Goal: Task Accomplishment & Management: Complete application form

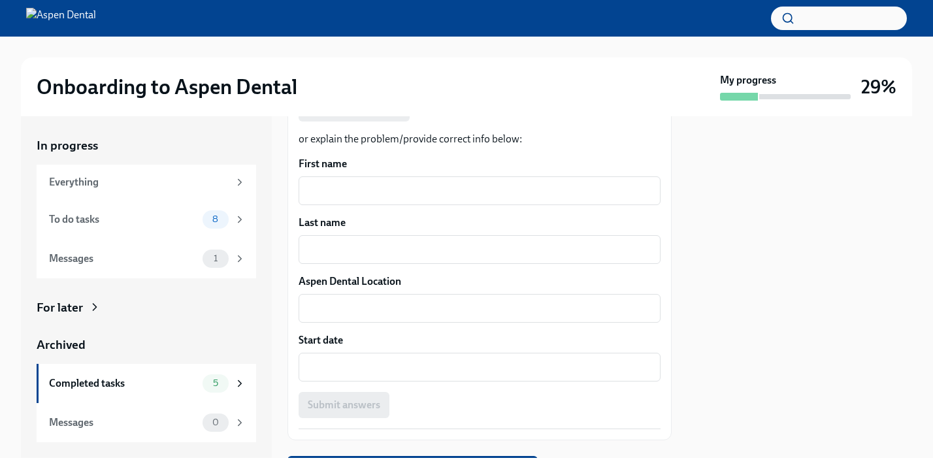
scroll to position [341, 0]
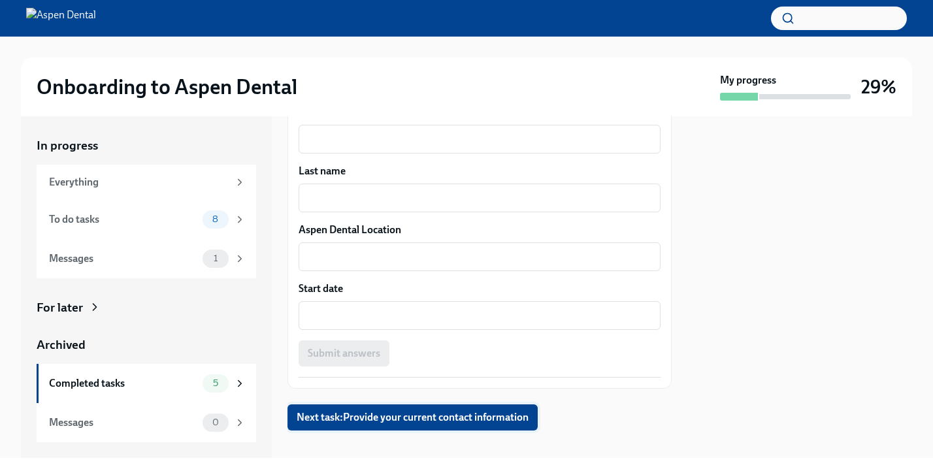
click at [504, 411] on span "Next task : Provide your current contact information" at bounding box center [413, 417] width 232 height 13
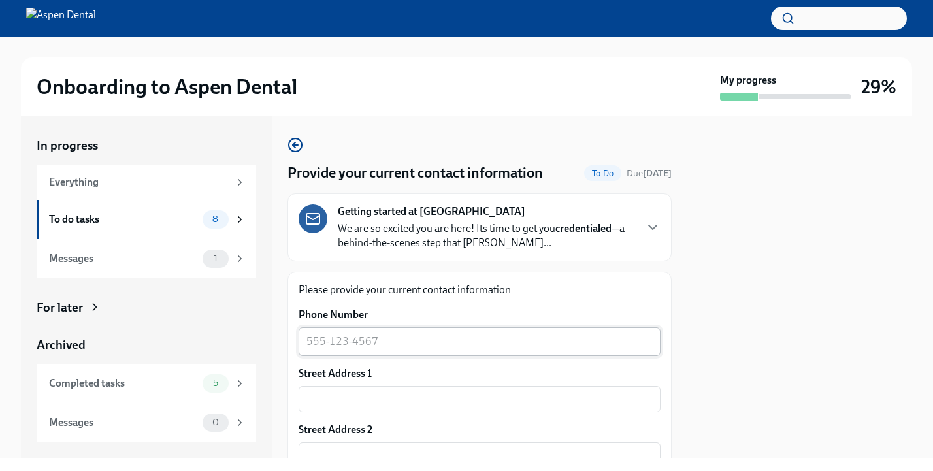
click at [521, 342] on textarea "Phone Number" at bounding box center [479, 342] width 346 height 16
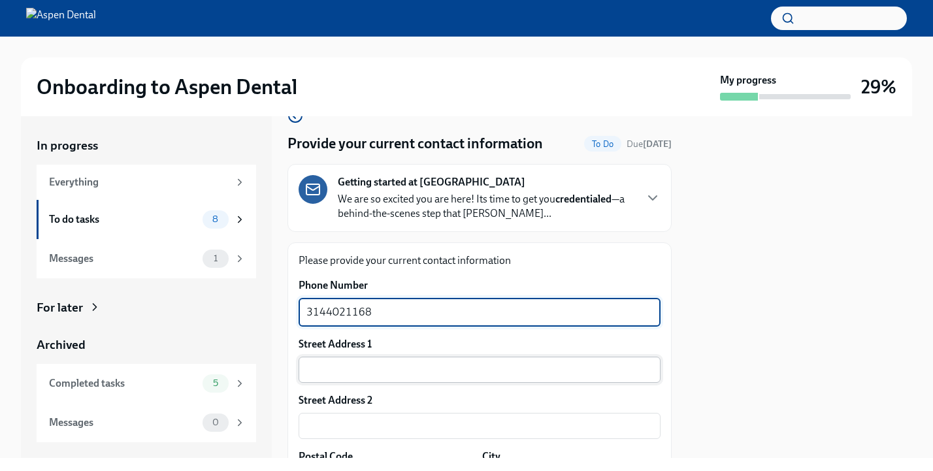
scroll to position [30, 0]
type textarea "3144021168"
click at [408, 369] on input "text" at bounding box center [480, 369] width 362 height 26
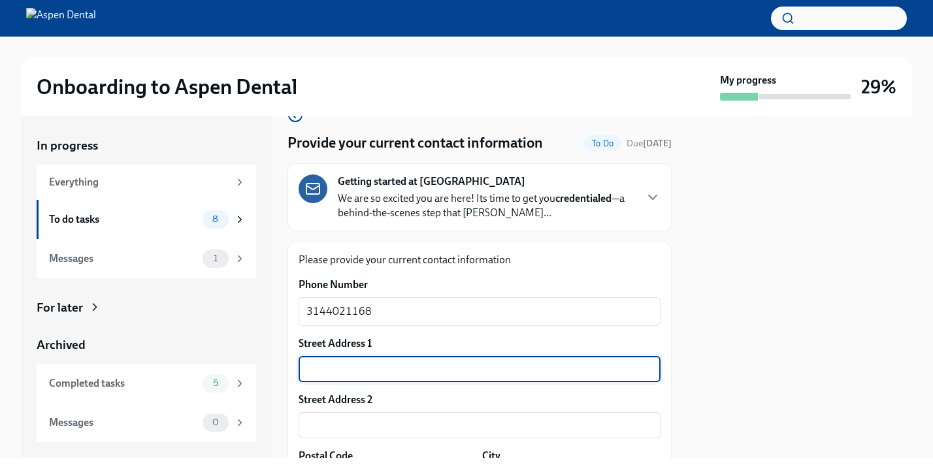
type input "[STREET_ADDRESS]"
type input "30329"
type input "[GEOGRAPHIC_DATA]"
type input "[US_STATE]"
type input "US"
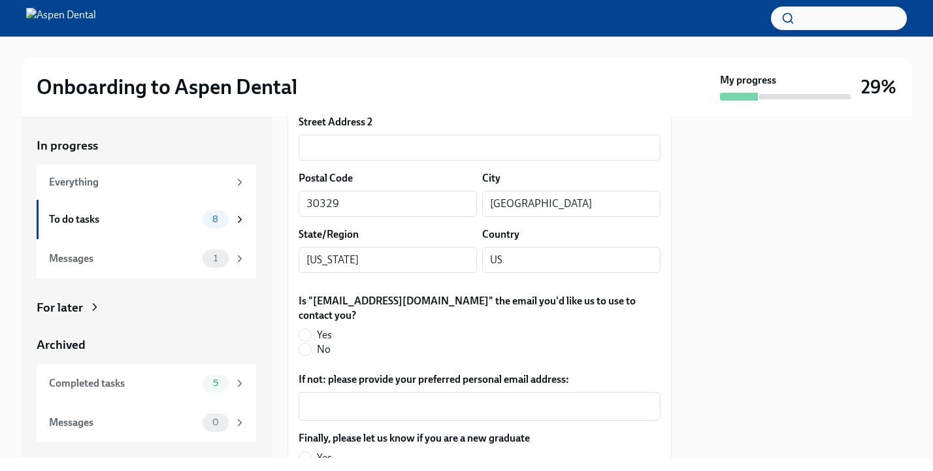
scroll to position [314, 0]
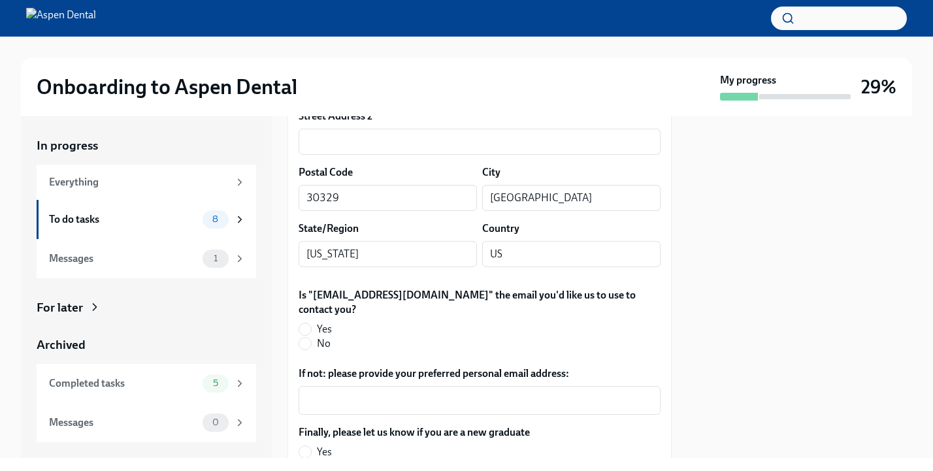
click at [318, 322] on span "Yes" at bounding box center [324, 329] width 15 height 14
click at [311, 323] on input "Yes" at bounding box center [305, 329] width 12 height 12
radio input "true"
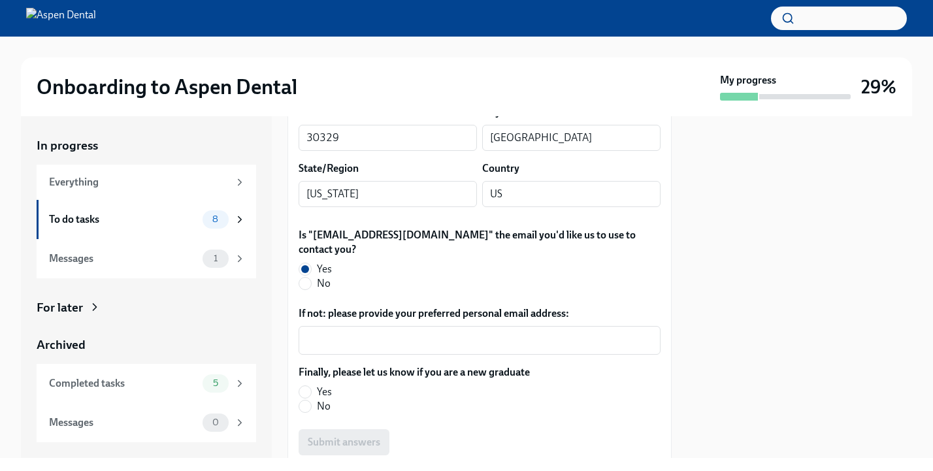
scroll to position [395, 0]
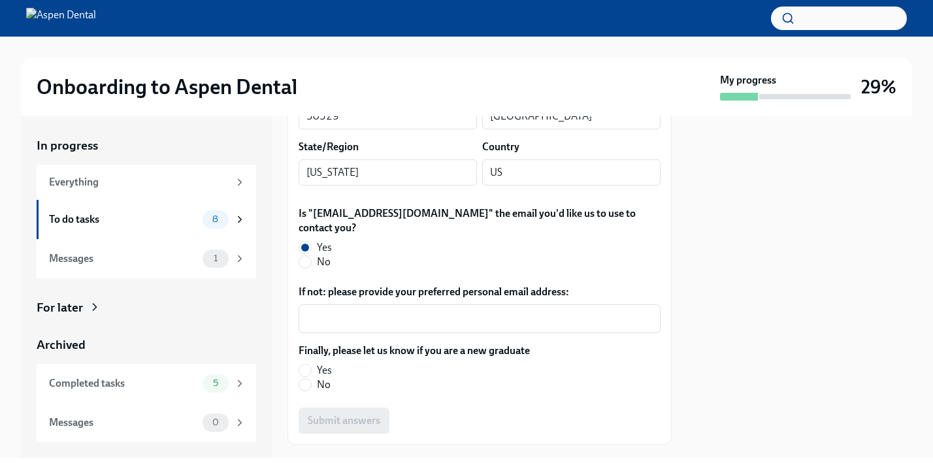
click at [327, 378] on span "No" at bounding box center [324, 385] width 14 height 14
click at [311, 379] on input "No" at bounding box center [305, 385] width 12 height 12
radio input "true"
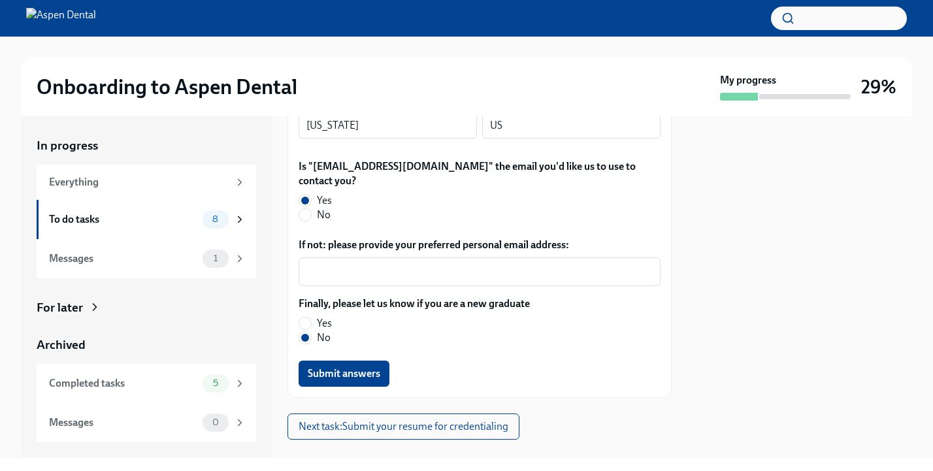
scroll to position [451, 0]
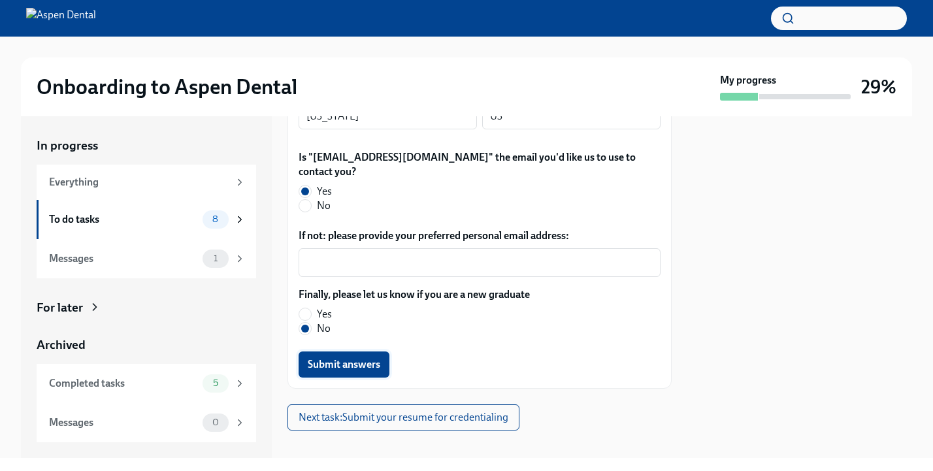
click at [373, 358] on span "Submit answers" at bounding box center [344, 364] width 73 height 13
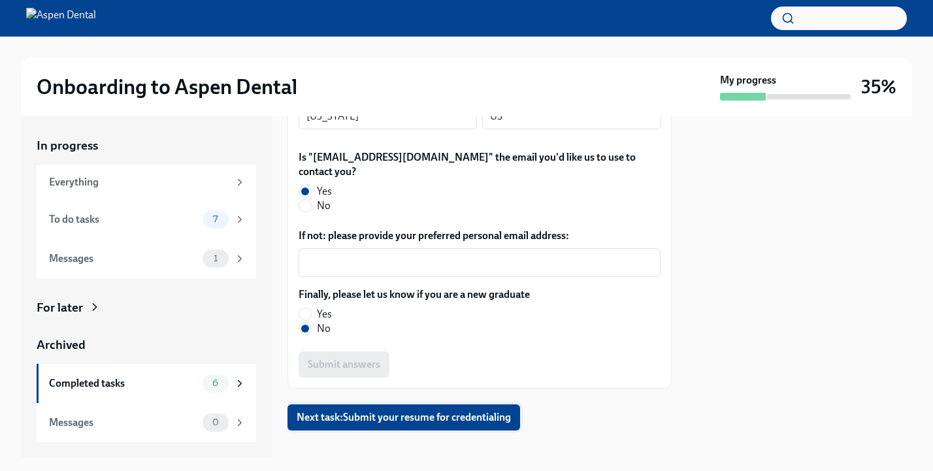
click at [381, 411] on span "Next task : Submit your resume for credentialing" at bounding box center [404, 417] width 214 height 13
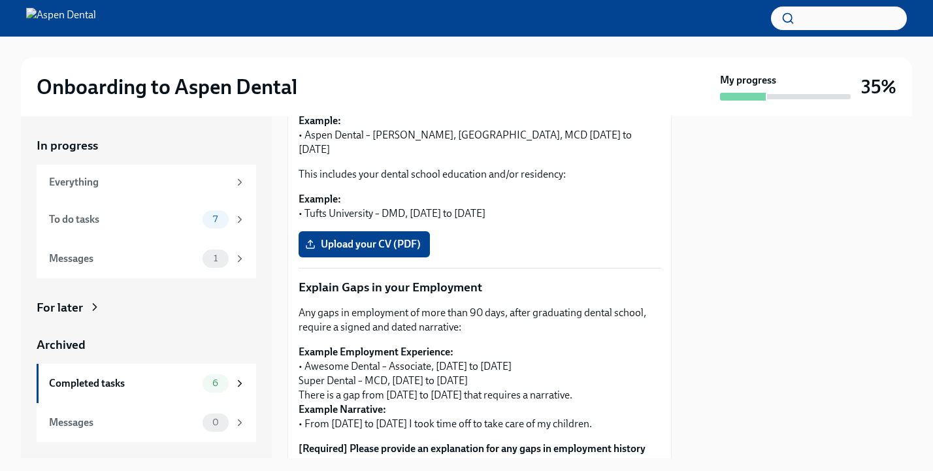
scroll to position [315, 0]
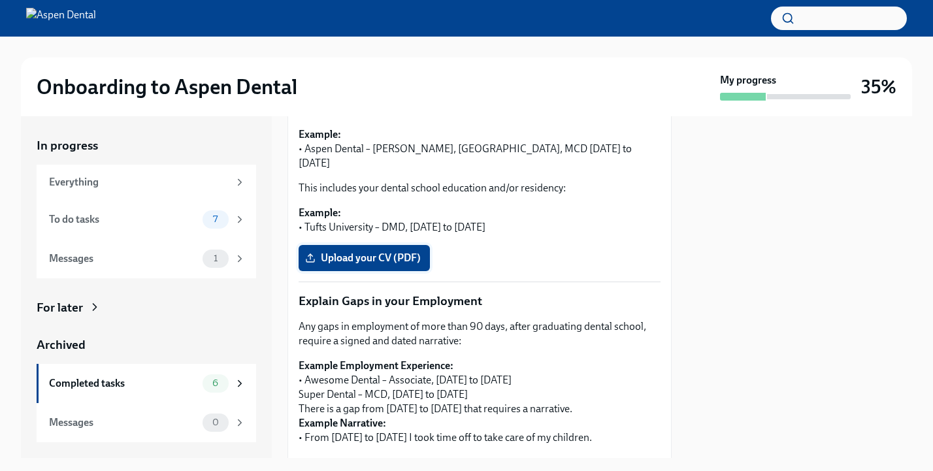
click at [363, 251] on label "Upload your CV (PDF)" at bounding box center [364, 258] width 131 height 26
click at [0, 0] on input "Upload your CV (PDF)" at bounding box center [0, 0] width 0 height 0
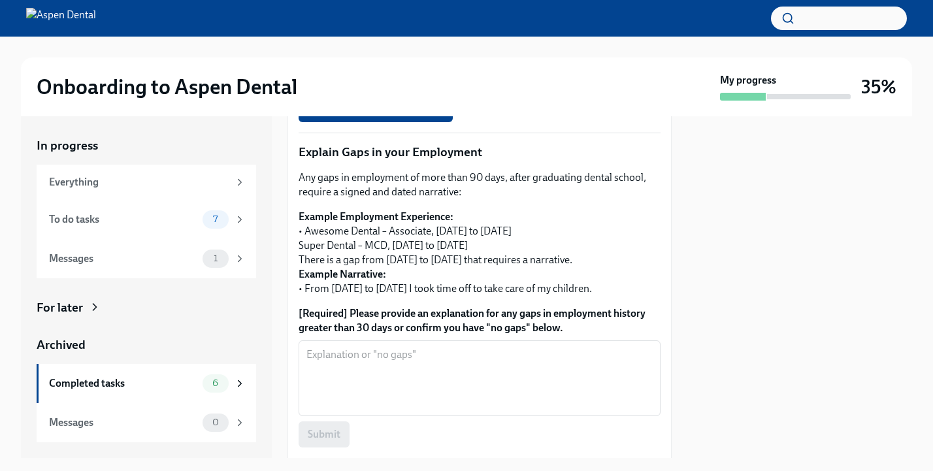
scroll to position [574, 0]
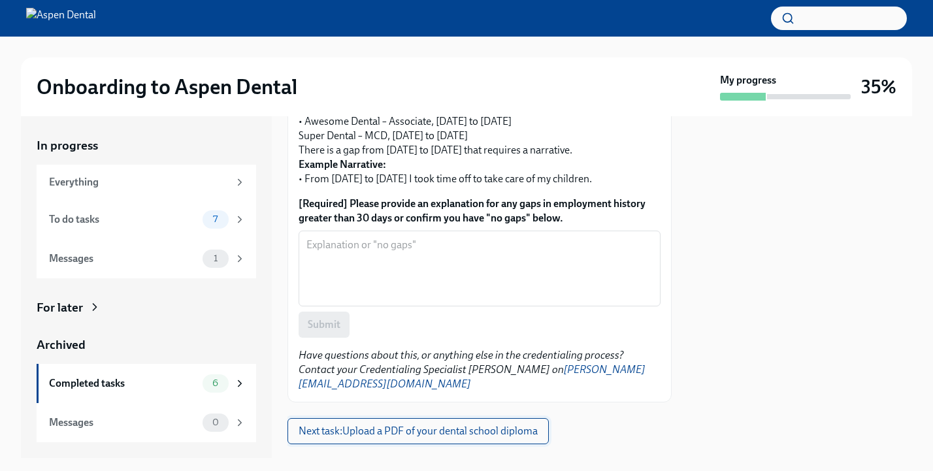
click at [372, 418] on button "Next task : Upload a PDF of your dental school diploma" at bounding box center [417, 431] width 261 height 26
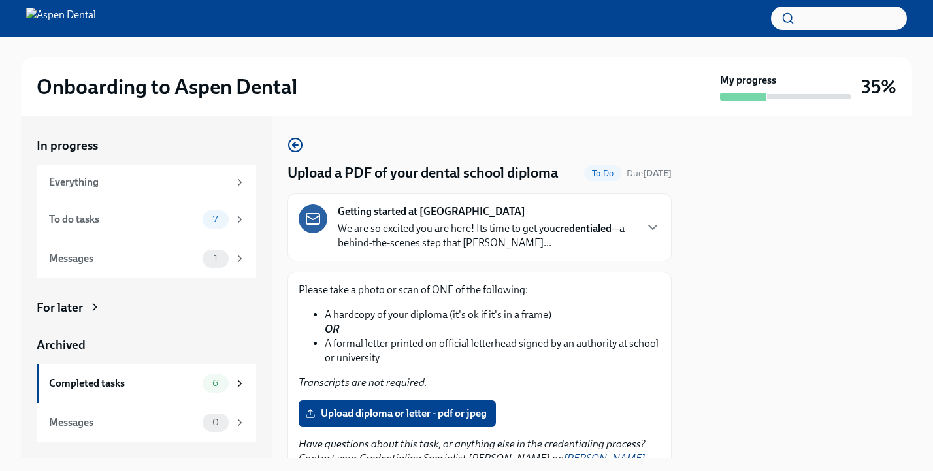
scroll to position [93, 0]
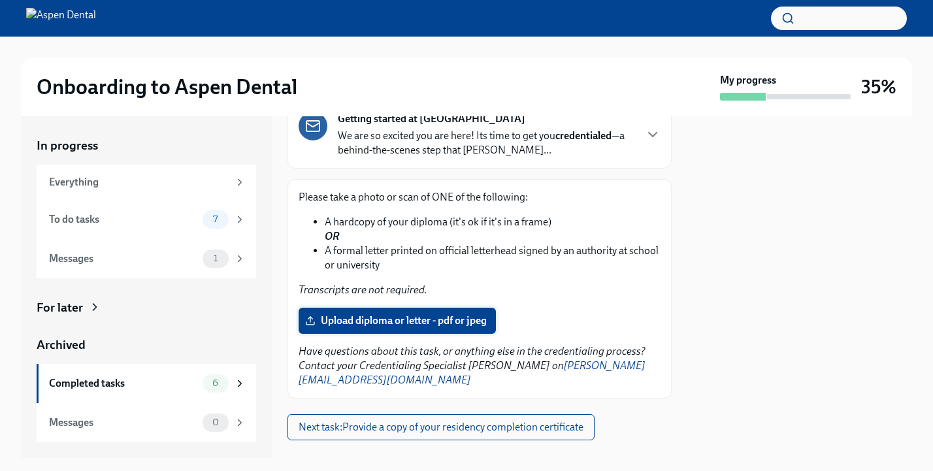
click at [424, 325] on span "Upload diploma or letter - pdf or jpeg" at bounding box center [397, 320] width 179 height 13
click at [0, 0] on input "Upload diploma or letter - pdf or jpeg" at bounding box center [0, 0] width 0 height 0
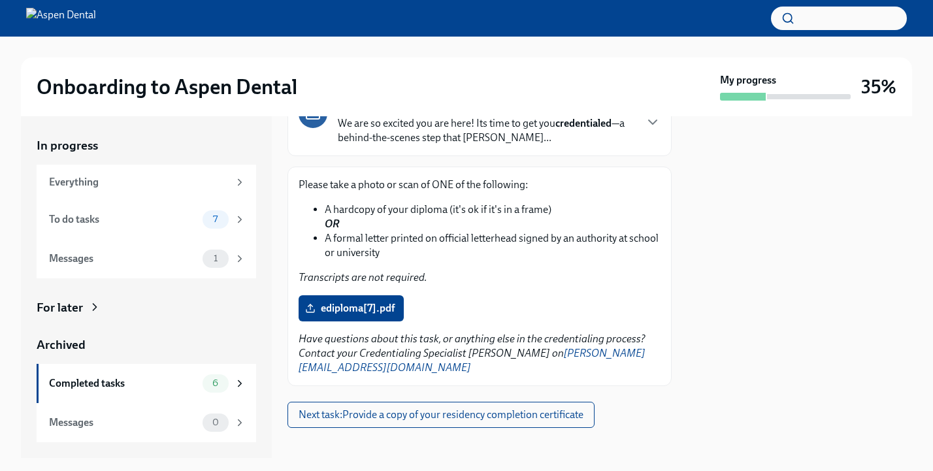
scroll to position [117, 0]
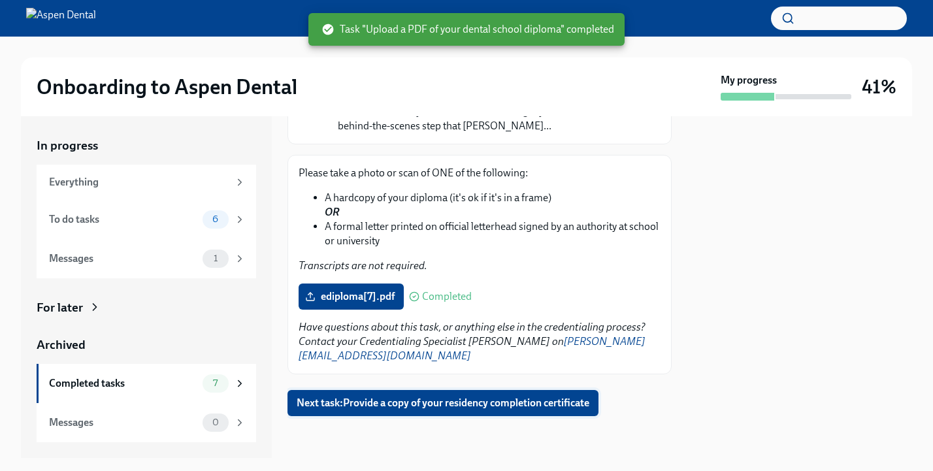
click at [472, 409] on span "Next task : Provide a copy of your residency completion certificate" at bounding box center [443, 402] width 293 height 13
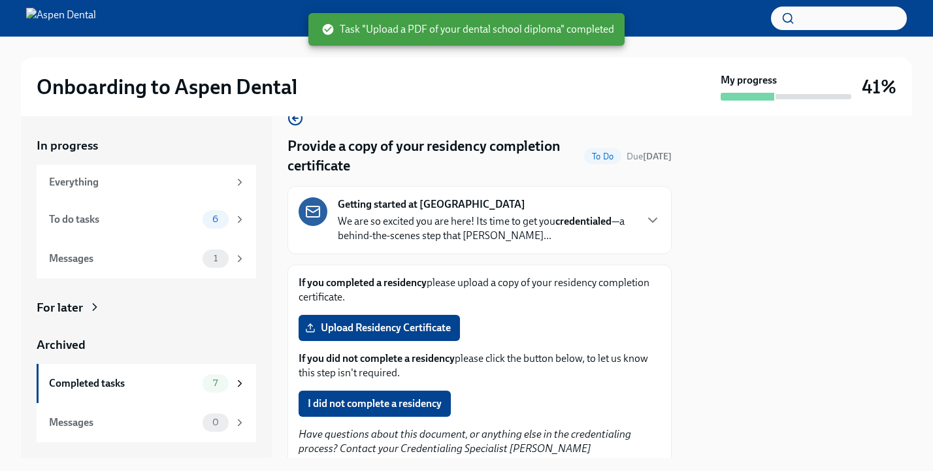
scroll to position [64, 0]
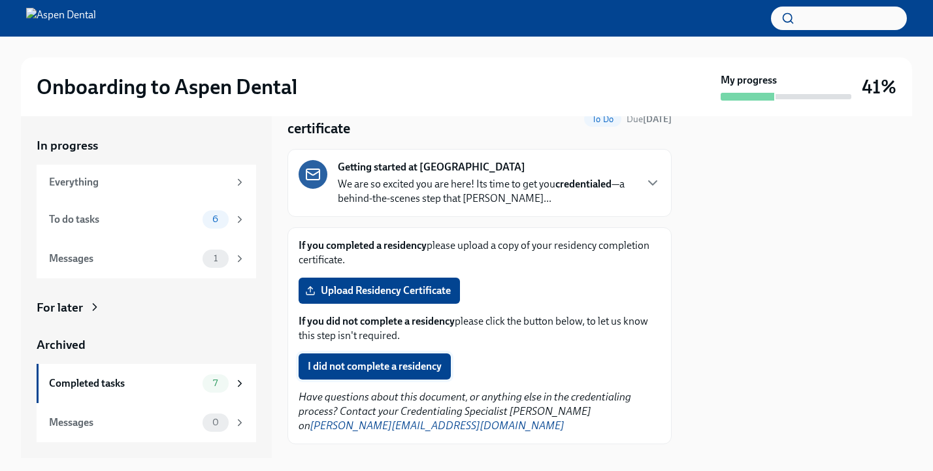
click at [396, 363] on span "I did not complete a residency" at bounding box center [375, 366] width 134 height 13
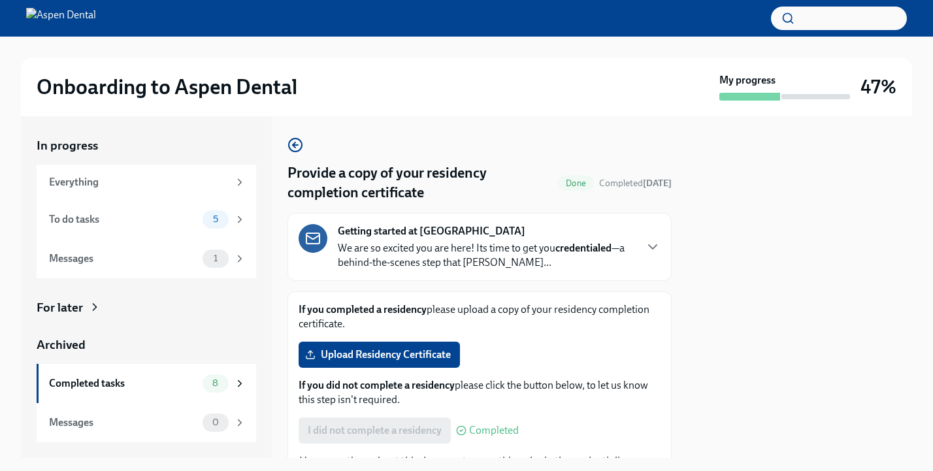
scroll to position [134, 0]
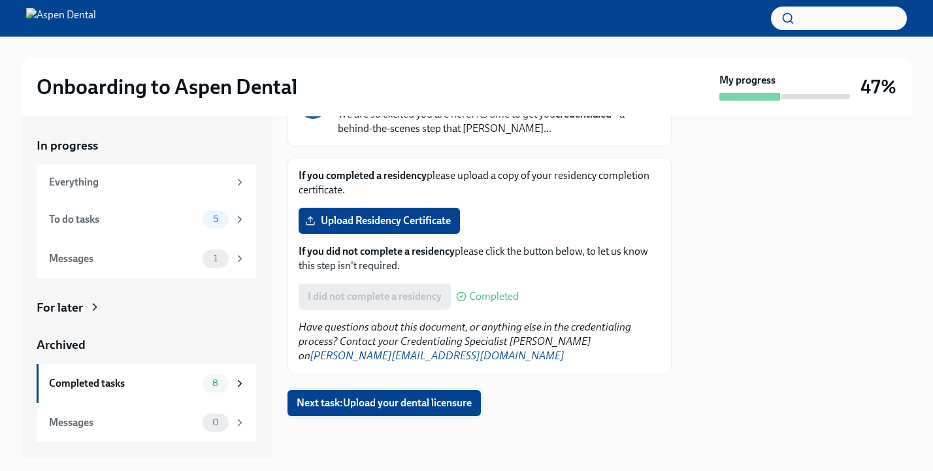
click at [452, 413] on button "Next task : Upload your dental licensure" at bounding box center [383, 403] width 193 height 26
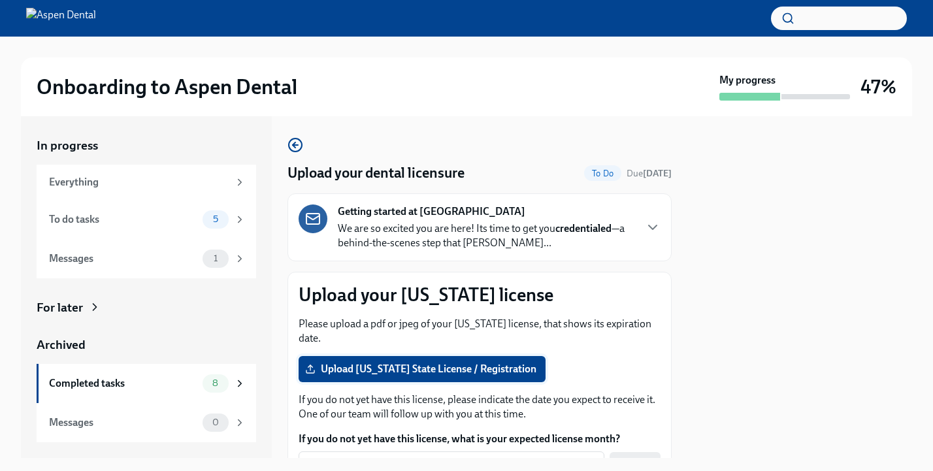
click at [421, 363] on span "Upload [US_STATE] State License / Registration" at bounding box center [422, 369] width 229 height 13
click at [0, 0] on input "Upload [US_STATE] State License / Registration" at bounding box center [0, 0] width 0 height 0
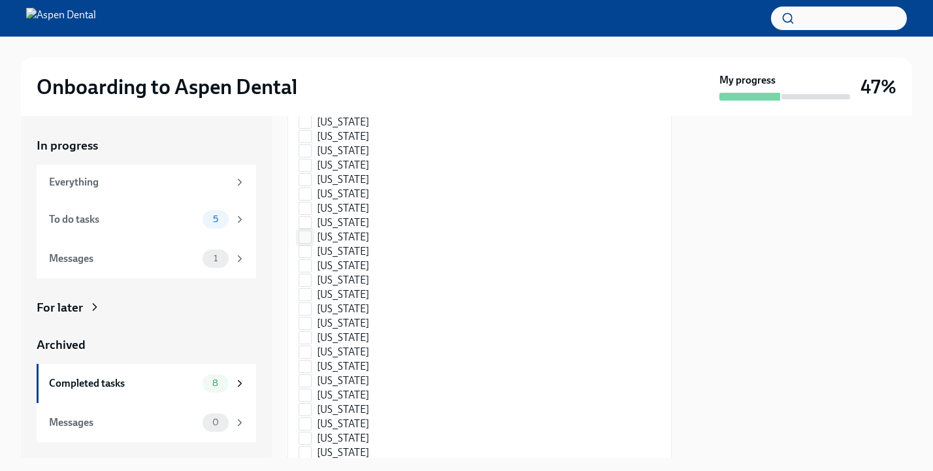
scroll to position [494, 0]
click at [345, 427] on span "[US_STATE]" at bounding box center [343, 434] width 52 height 14
click at [311, 428] on input "[US_STATE]" at bounding box center [305, 434] width 12 height 12
click at [345, 427] on span "[US_STATE]" at bounding box center [343, 434] width 52 height 14
click at [311, 428] on input "[US_STATE]" at bounding box center [305, 434] width 12 height 12
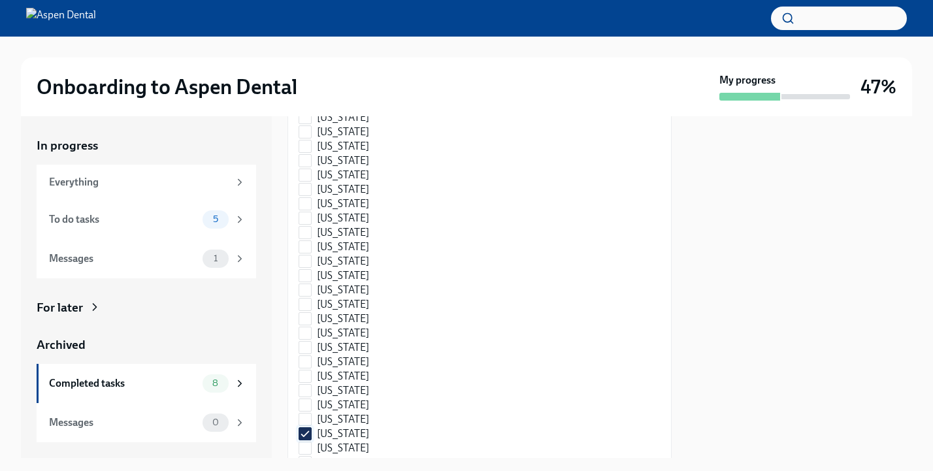
checkbox input "false"
click at [300, 442] on input "[US_STATE]" at bounding box center [305, 448] width 12 height 12
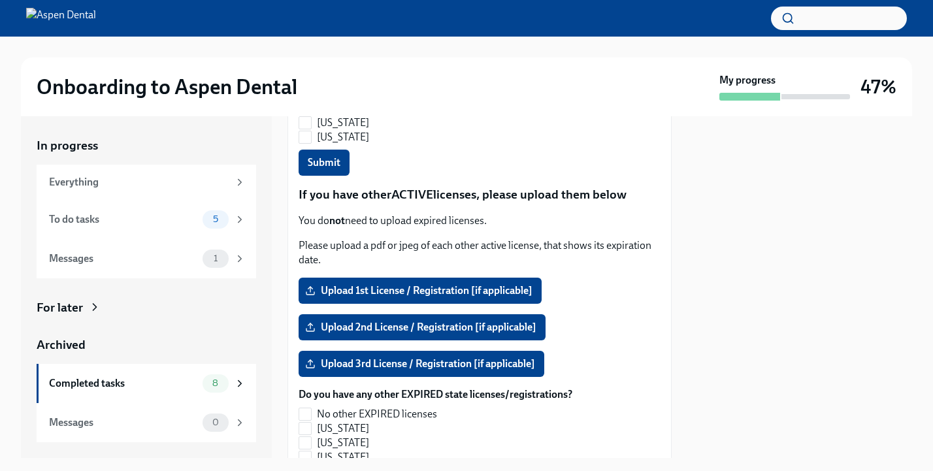
scroll to position [1150, 0]
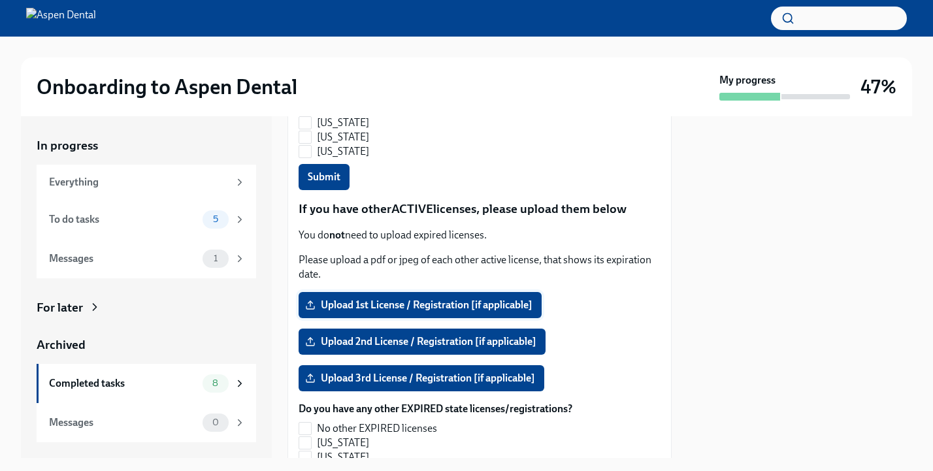
click at [400, 299] on span "Upload 1st License / Registration [if applicable]" at bounding box center [420, 305] width 225 height 13
click at [0, 0] on input "Upload 1st License / Registration [if applicable]" at bounding box center [0, 0] width 0 height 0
checkbox input "false"
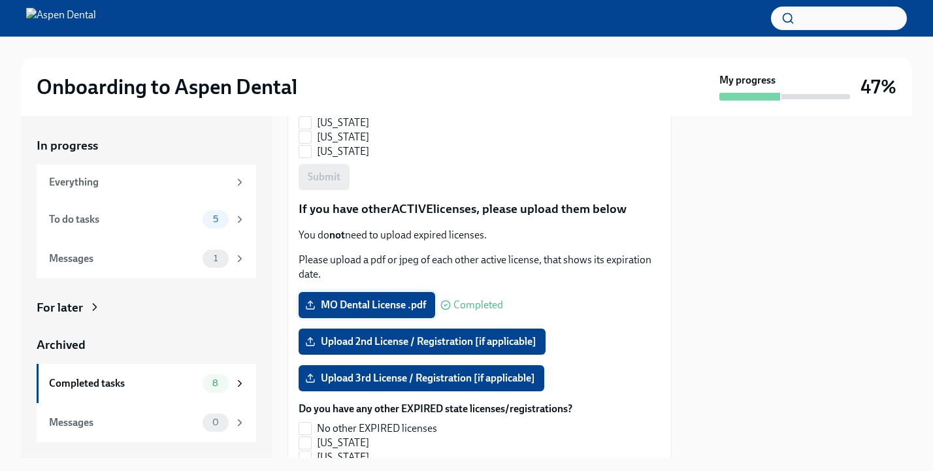
click at [391, 299] on span "MO Dental License .pdf" at bounding box center [367, 305] width 118 height 13
click at [0, 0] on input "MO Dental License .pdf" at bounding box center [0, 0] width 0 height 0
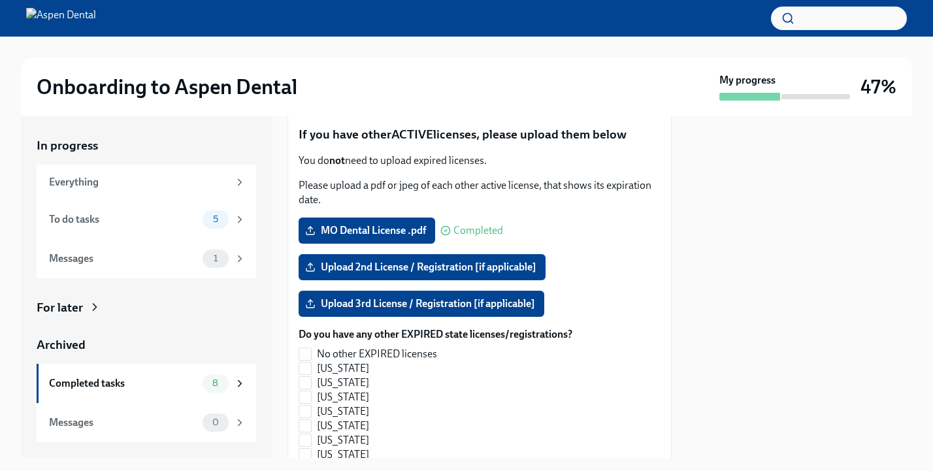
scroll to position [2037, 0]
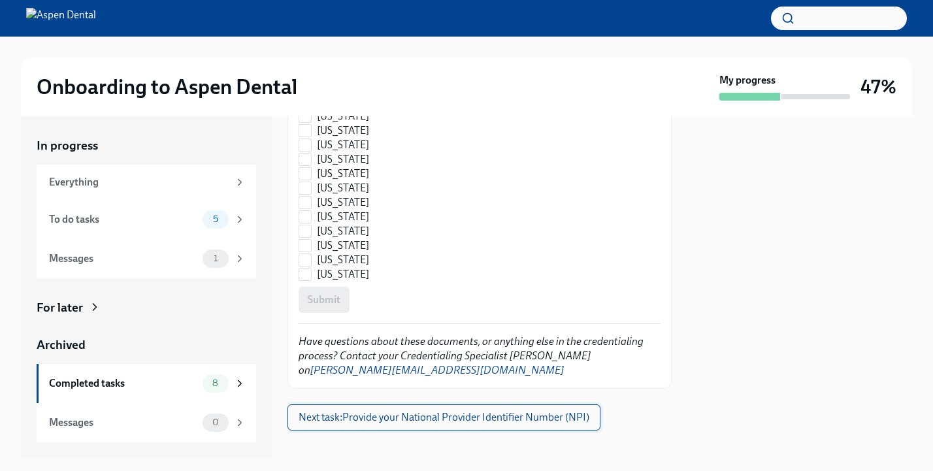
click at [514, 412] on button "Next task : Provide your National Provider Identifier Number (NPI)" at bounding box center [443, 417] width 313 height 26
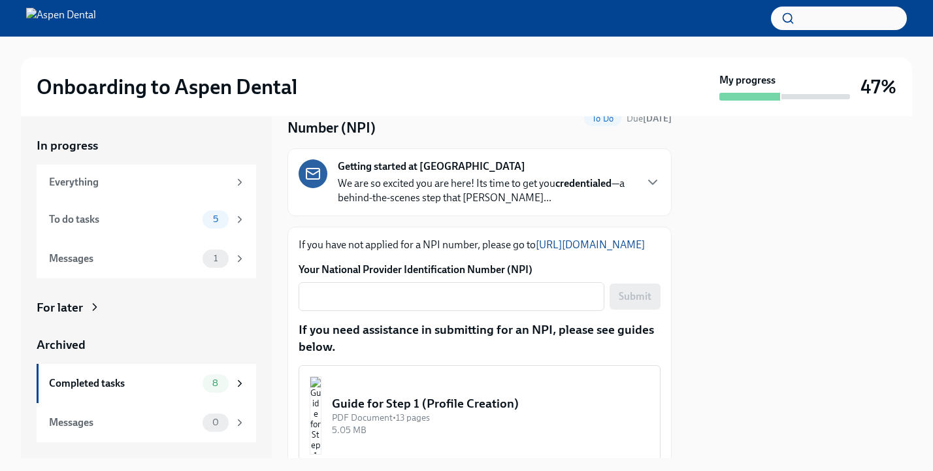
scroll to position [66, 0]
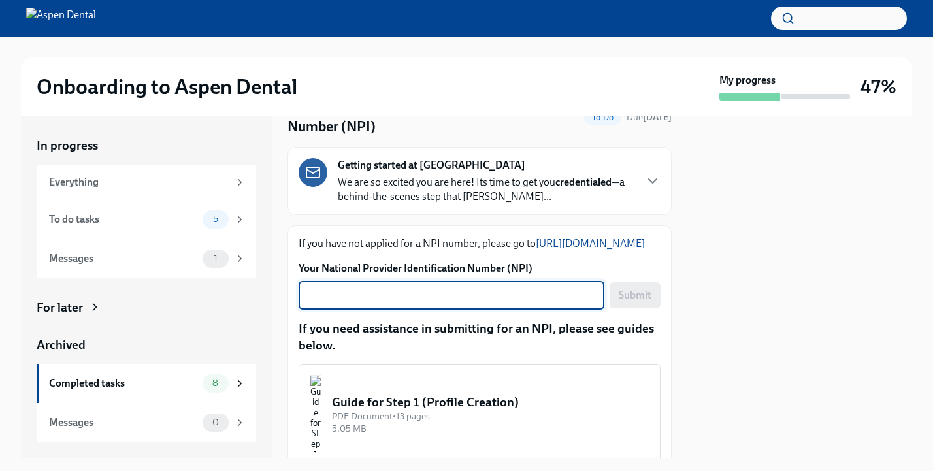
click at [470, 303] on textarea "Your National Provider Identification Number (NPI)" at bounding box center [451, 295] width 290 height 16
paste textarea "1306541305"
type textarea "1306541305"
click at [634, 308] on button "Submit" at bounding box center [634, 295] width 51 height 26
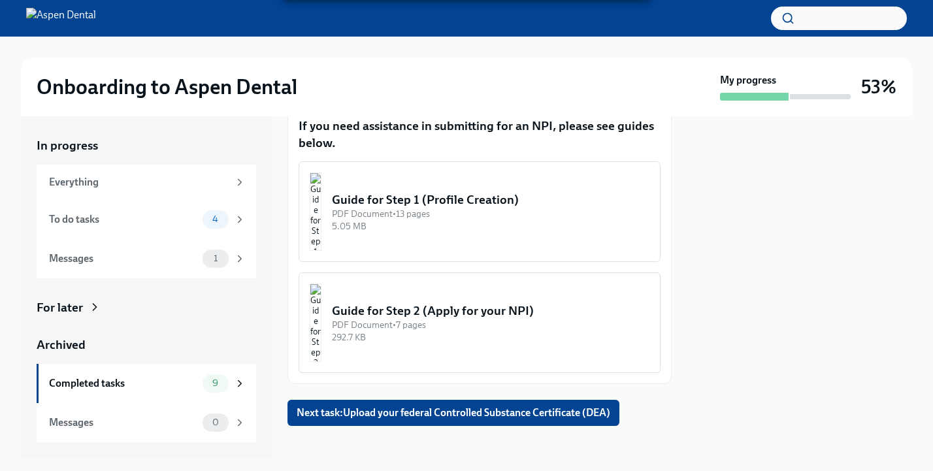
scroll to position [293, 0]
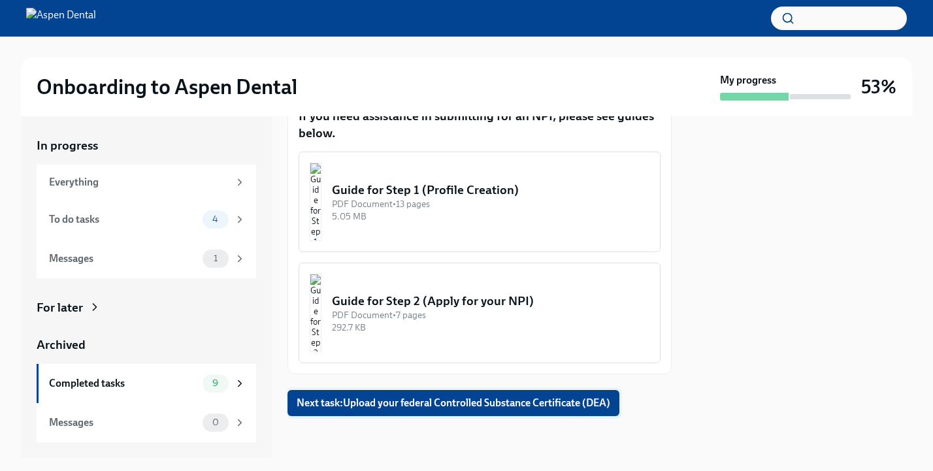
click at [538, 411] on button "Next task : Upload your federal Controlled Substance Certificate (DEA)" at bounding box center [453, 403] width 332 height 26
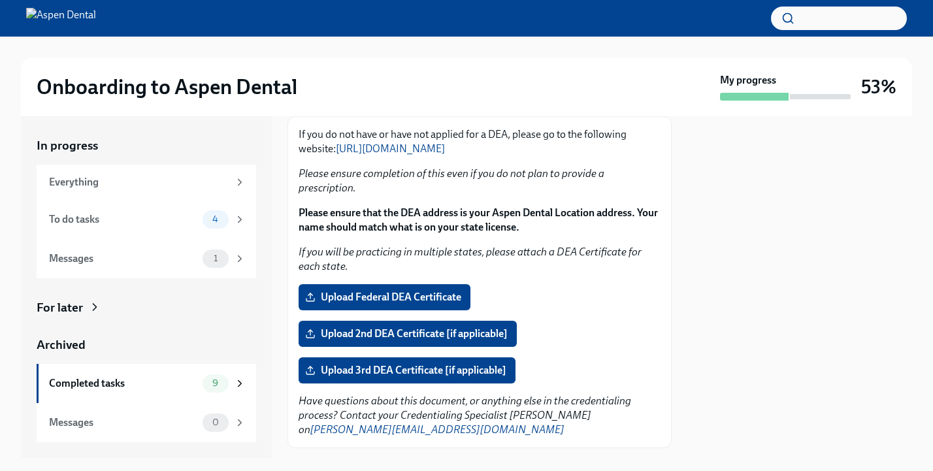
scroll to position [171, 0]
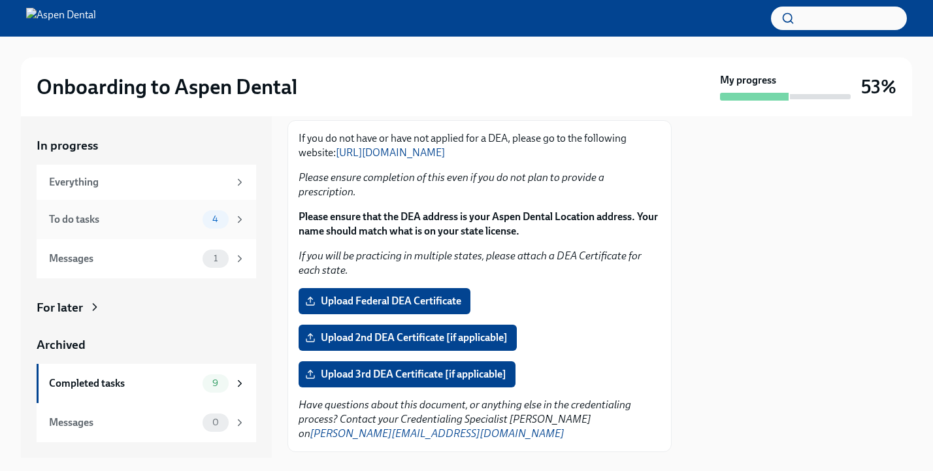
click at [183, 216] on div "To do tasks" at bounding box center [123, 219] width 148 height 14
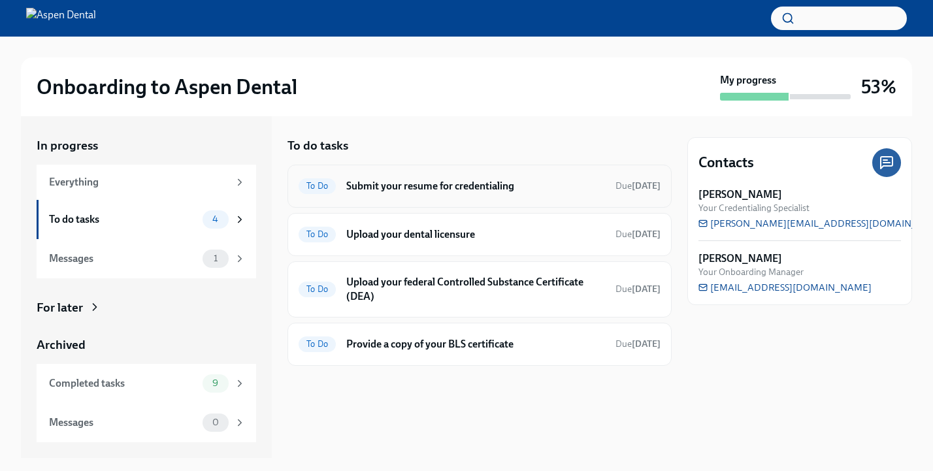
click at [444, 197] on div "To Do Submit your resume for credentialing Due [DATE]" at bounding box center [479, 186] width 384 height 43
click at [428, 183] on h6 "Submit your resume for credentialing" at bounding box center [475, 186] width 259 height 14
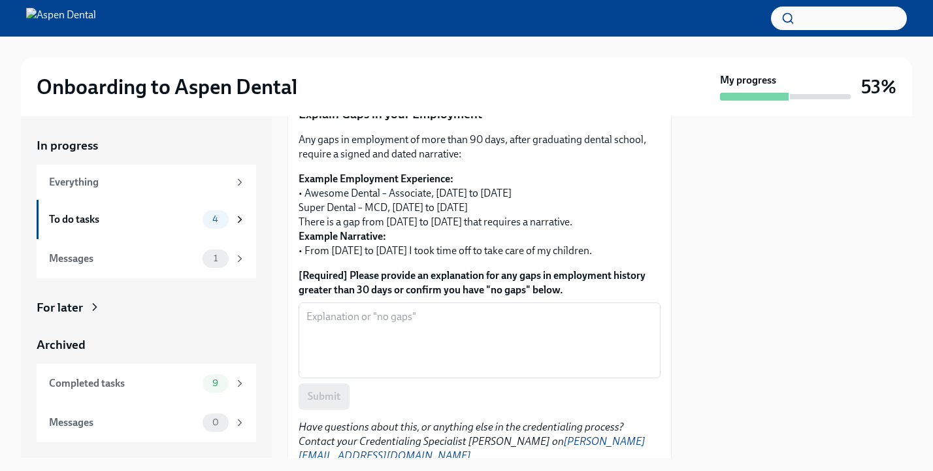
scroll to position [574, 0]
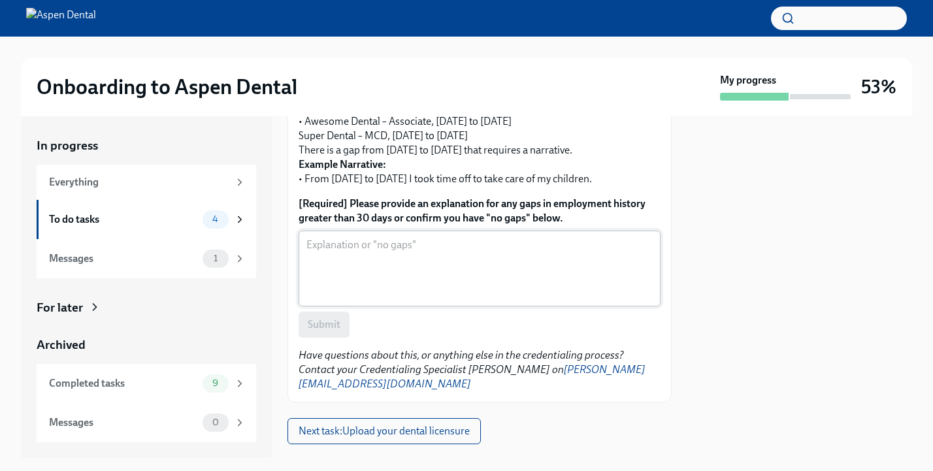
click at [395, 263] on textarea "[Required] Please provide an explanation for any gaps in employment history gre…" at bounding box center [479, 268] width 346 height 63
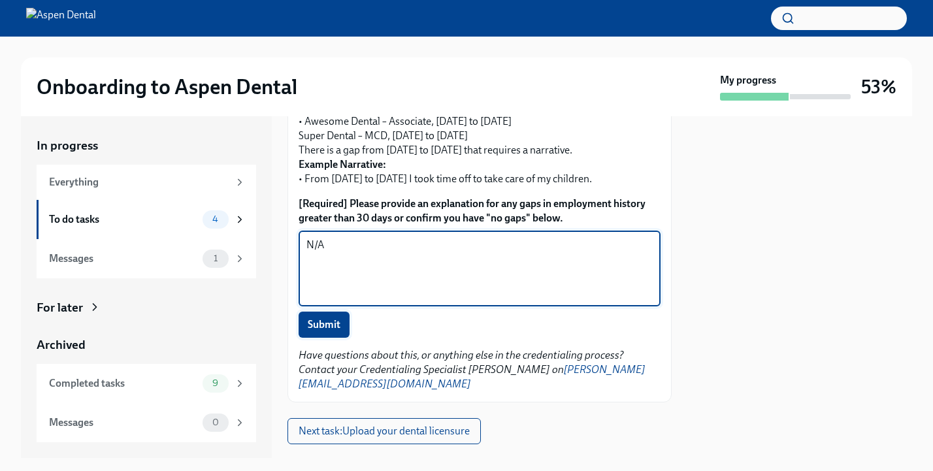
type textarea "N/A"
click at [323, 318] on span "Submit" at bounding box center [324, 324] width 33 height 13
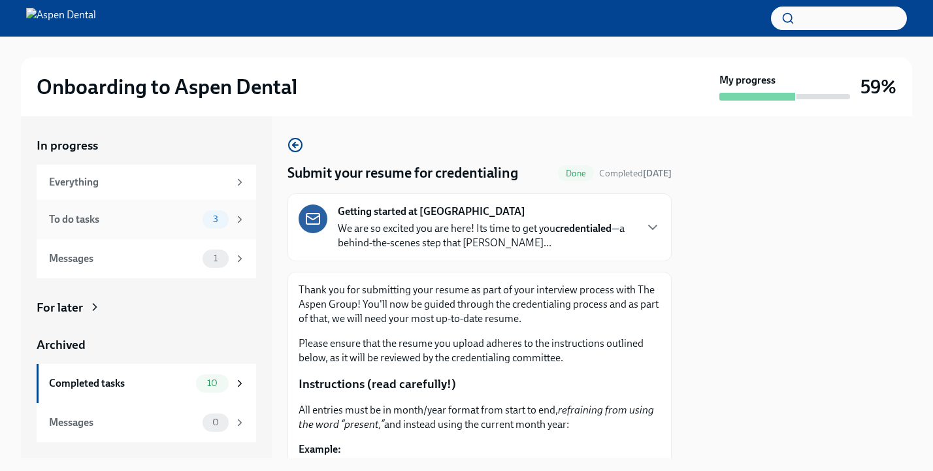
click at [151, 212] on div "To do tasks" at bounding box center [123, 219] width 148 height 14
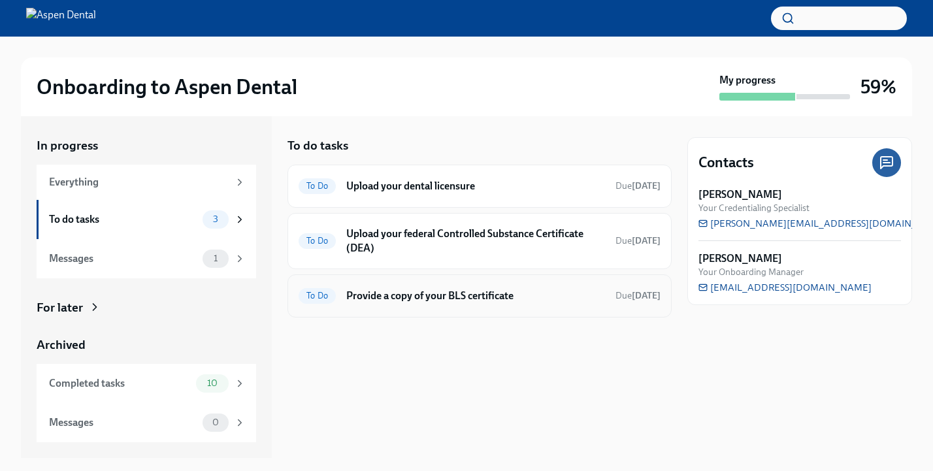
click at [485, 307] on div "To Do Provide a copy of your BLS certificate Due [DATE]" at bounding box center [479, 295] width 384 height 43
click at [395, 295] on h6 "Provide a copy of your BLS certificate" at bounding box center [475, 296] width 259 height 14
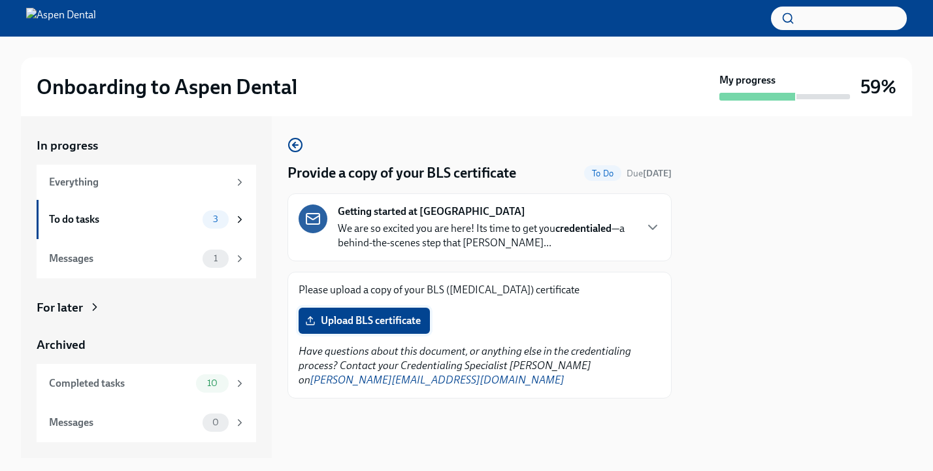
click at [394, 317] on span "Upload BLS certificate" at bounding box center [364, 320] width 113 height 13
click at [0, 0] on input "Upload BLS certificate" at bounding box center [0, 0] width 0 height 0
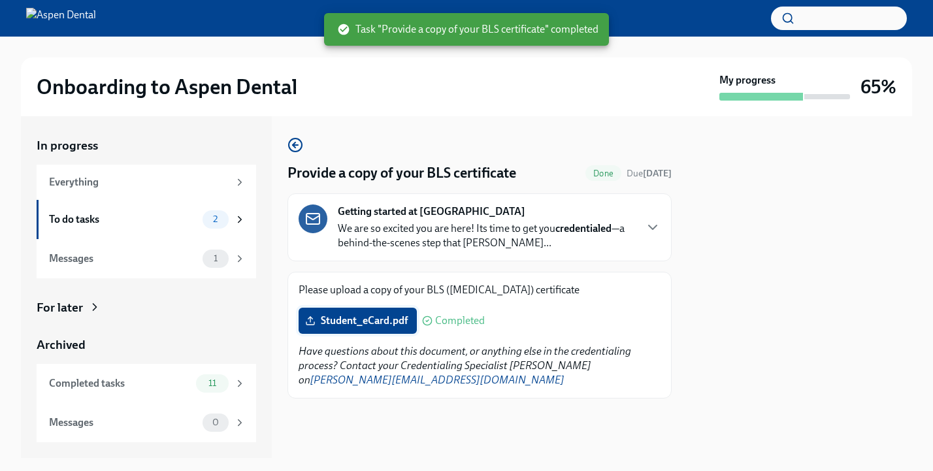
click at [359, 321] on span "Student_eCard.pdf" at bounding box center [358, 320] width 100 height 13
click at [0, 0] on input "Student_eCard.pdf" at bounding box center [0, 0] width 0 height 0
click at [110, 220] on div "To do tasks" at bounding box center [123, 219] width 148 height 14
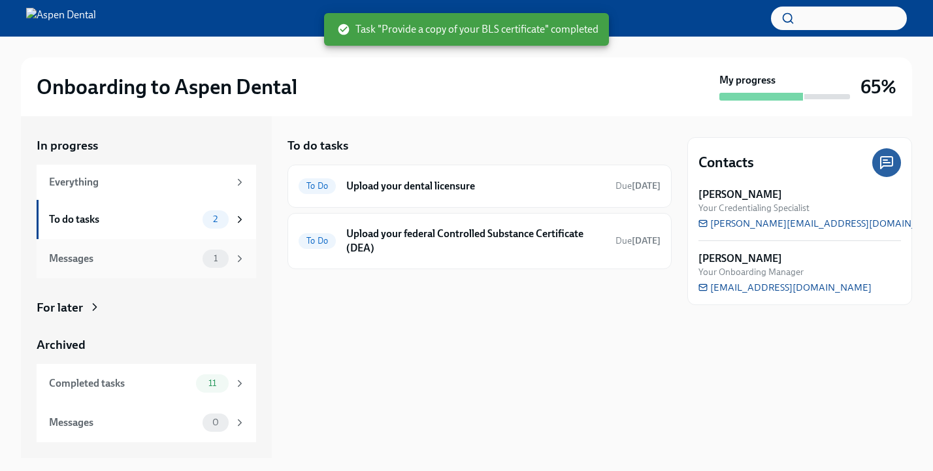
click at [118, 239] on div "Messages 1" at bounding box center [146, 258] width 219 height 39
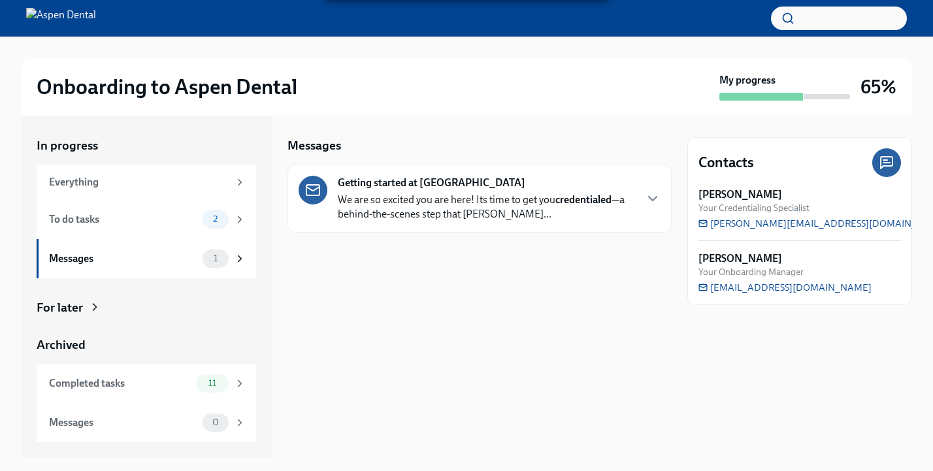
click at [451, 205] on p "We are so excited you are here! Its time to get you credentialed —a behind-the-…" at bounding box center [486, 207] width 297 height 29
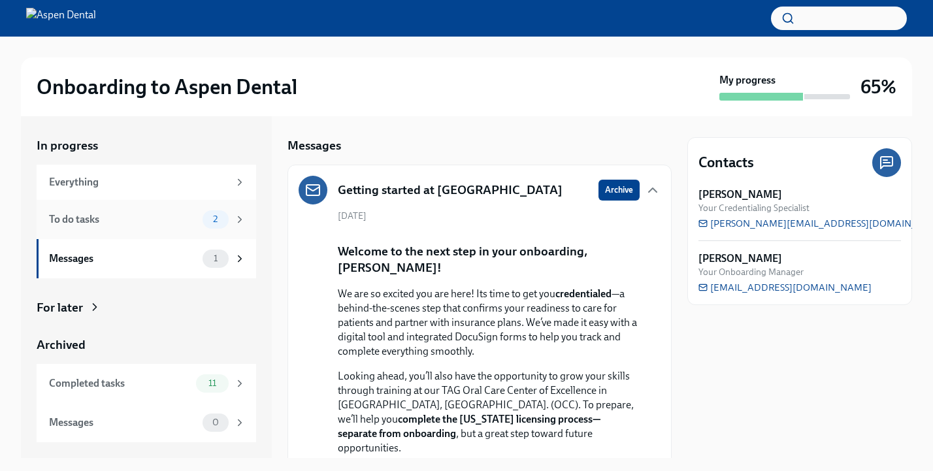
click at [151, 208] on div "To do tasks 2" at bounding box center [146, 219] width 219 height 39
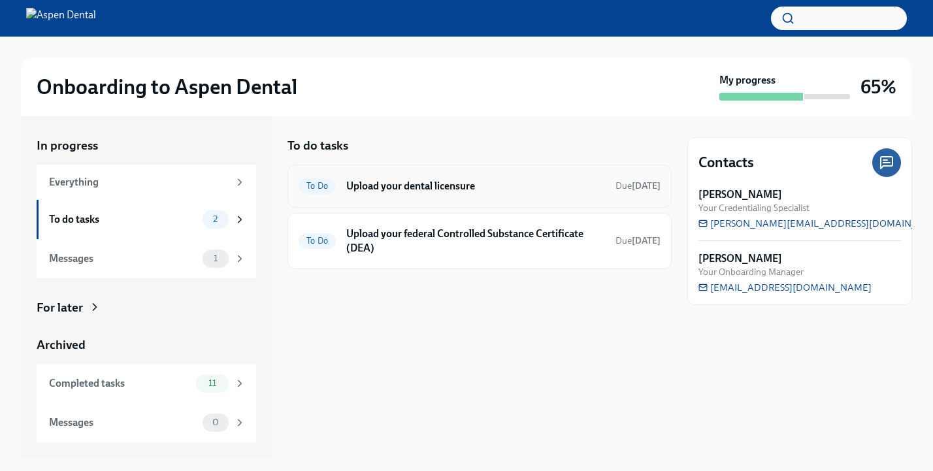
click at [462, 188] on h6 "Upload your dental licensure" at bounding box center [475, 186] width 259 height 14
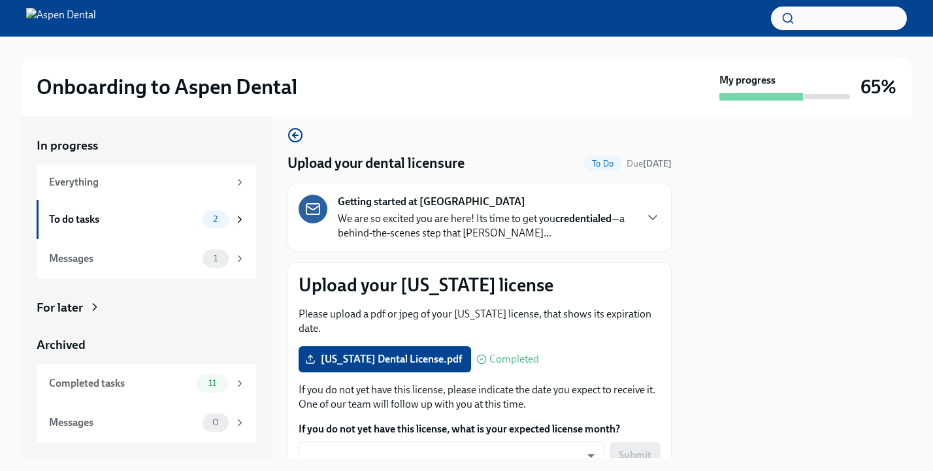
scroll to position [108, 0]
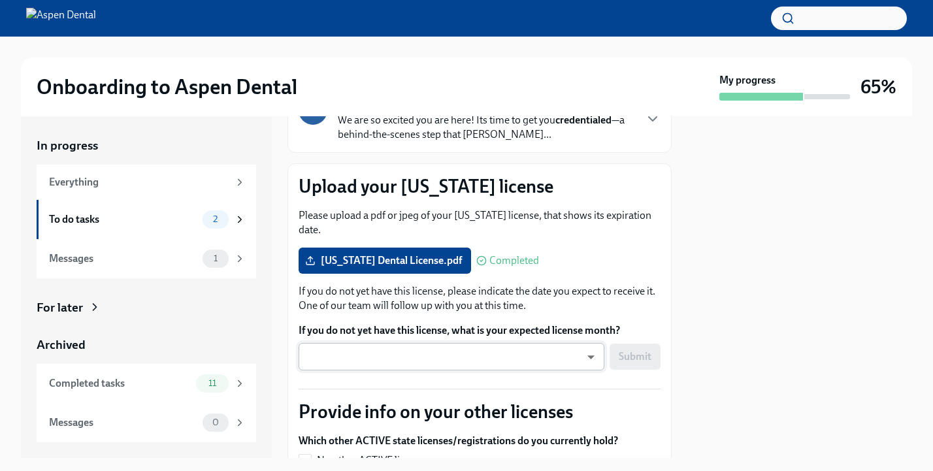
click at [590, 340] on body "Onboarding to Aspen Dental My progress 65% In progress Everything To do tasks 2…" at bounding box center [466, 235] width 933 height 471
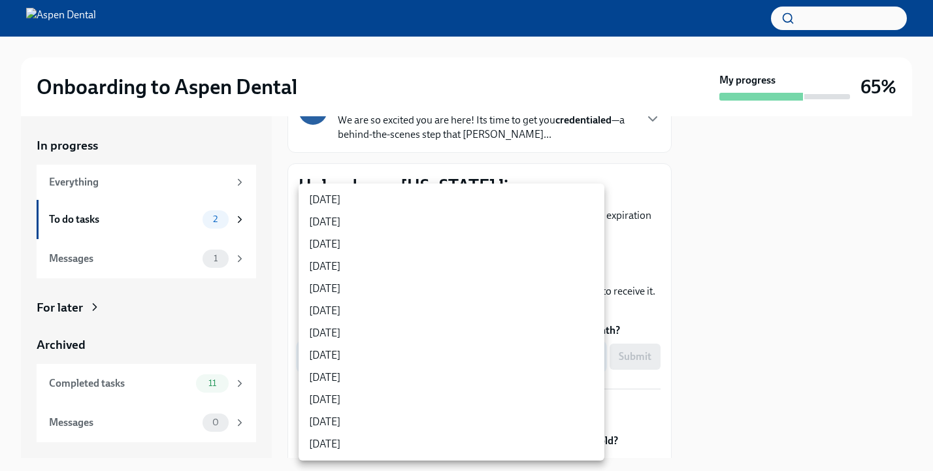
click at [719, 321] on div at bounding box center [466, 235] width 933 height 471
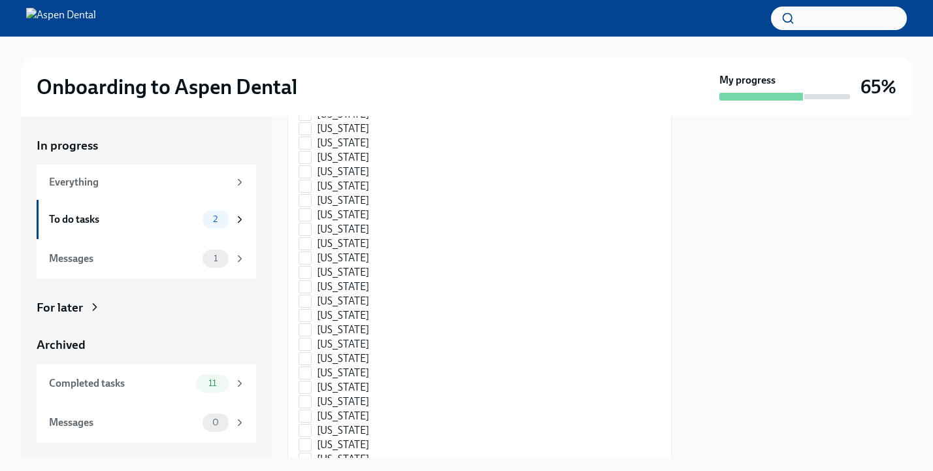
scroll to position [722, 0]
click at [314, 213] on label "[US_STATE]" at bounding box center [453, 220] width 309 height 14
click at [311, 214] on input "[US_STATE]" at bounding box center [305, 220] width 12 height 12
checkbox input "true"
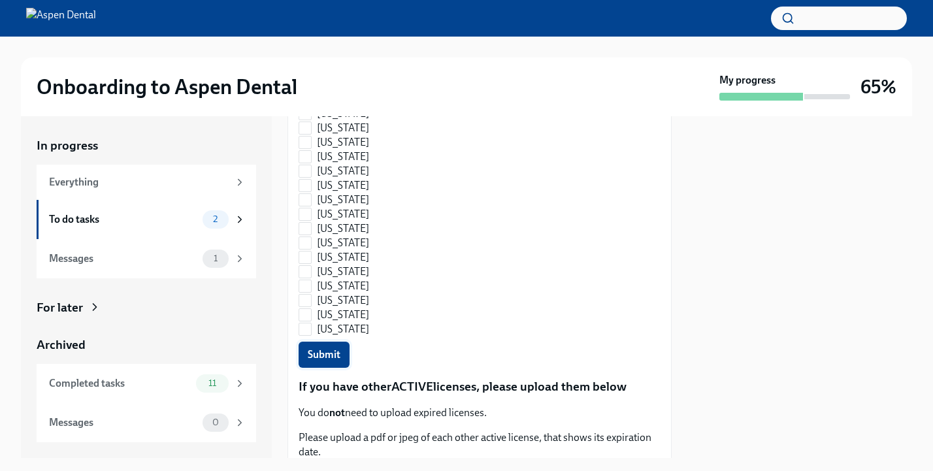
click at [335, 348] on button "Submit" at bounding box center [324, 355] width 51 height 26
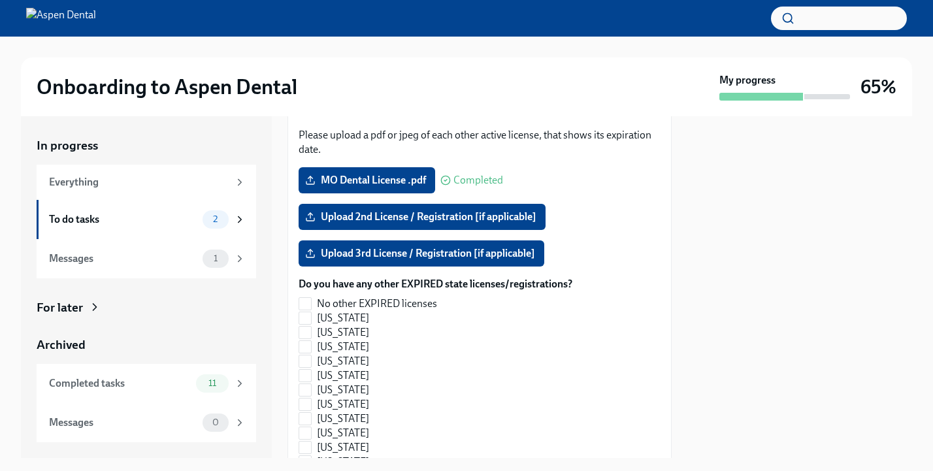
scroll to position [1301, 0]
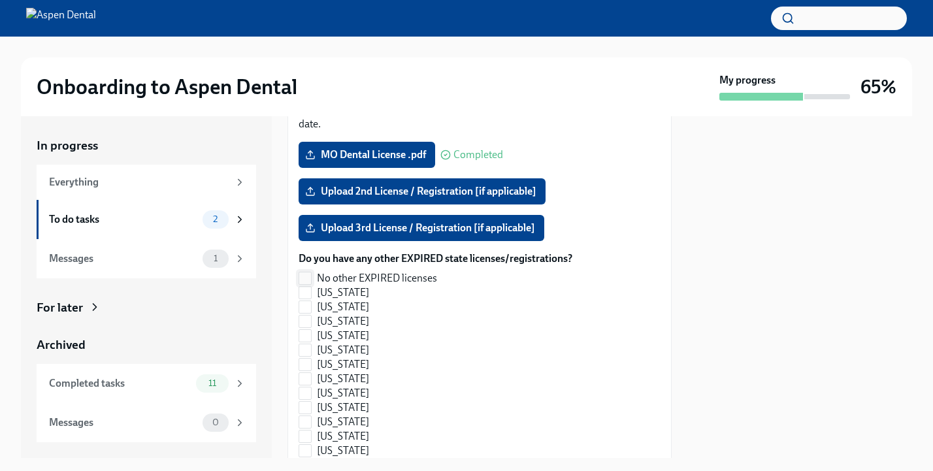
click at [306, 272] on input "No other EXPIRED licenses" at bounding box center [305, 278] width 12 height 12
checkbox input "true"
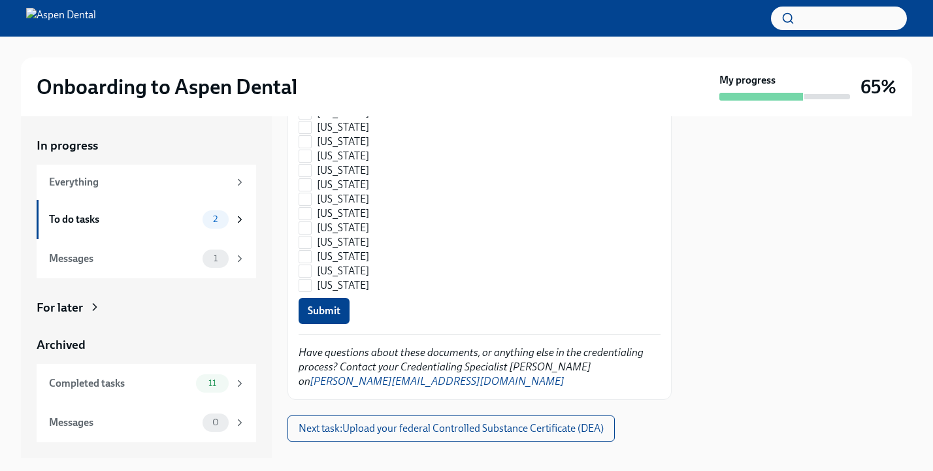
scroll to position [2037, 0]
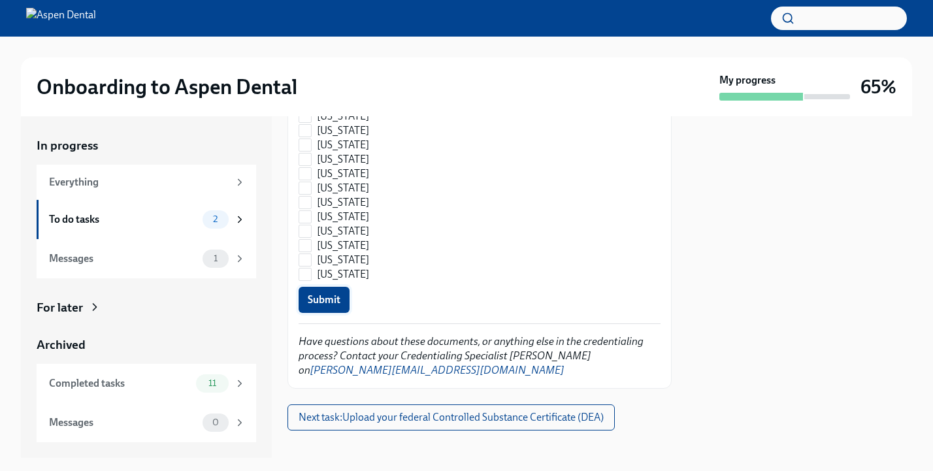
click at [329, 293] on span "Submit" at bounding box center [324, 299] width 33 height 13
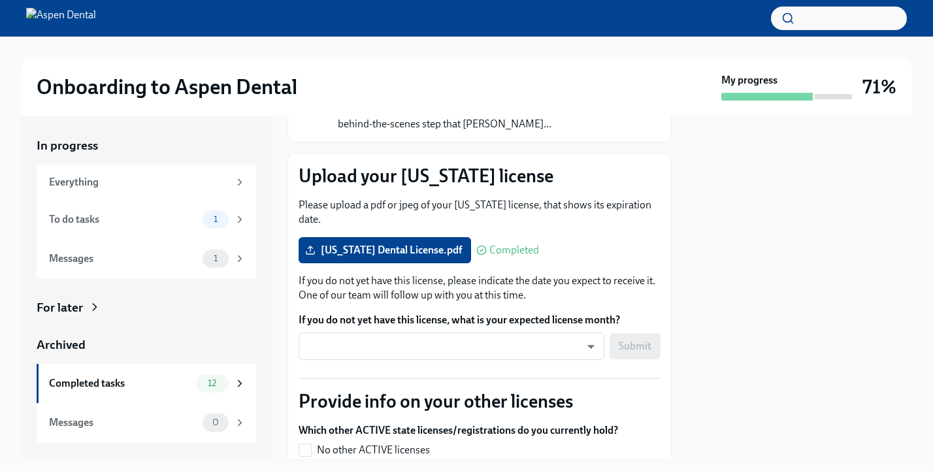
scroll to position [120, 0]
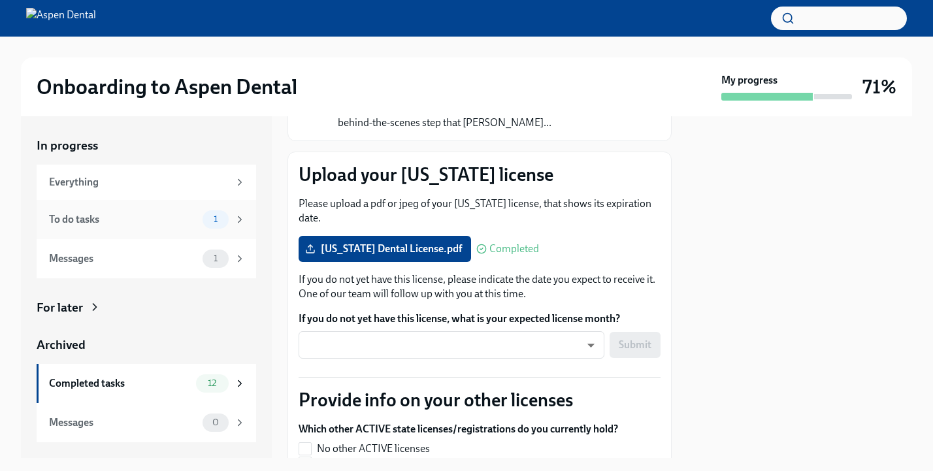
click at [114, 217] on div "To do tasks" at bounding box center [123, 219] width 148 height 14
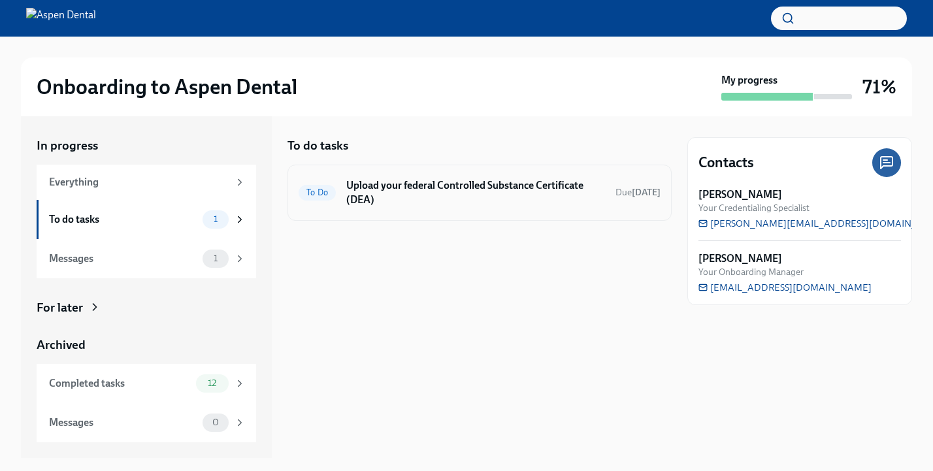
click at [459, 196] on h6 "Upload your federal Controlled Substance Certificate (DEA)" at bounding box center [475, 192] width 259 height 29
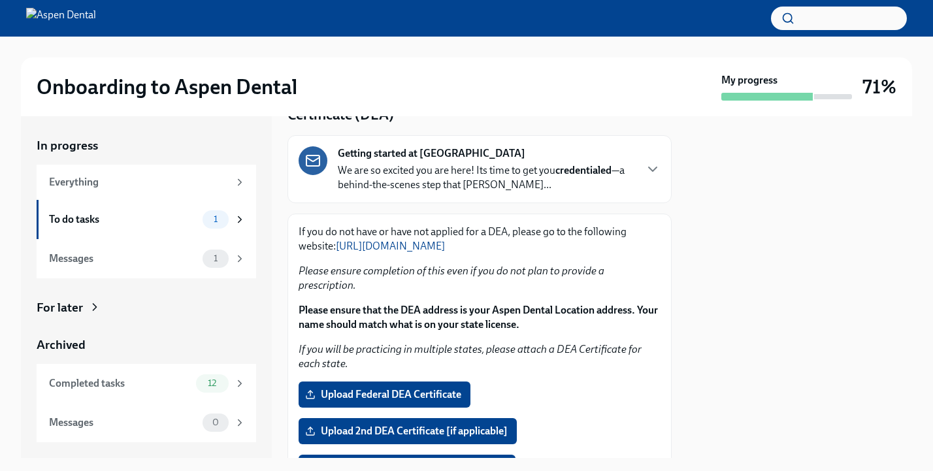
scroll to position [69, 0]
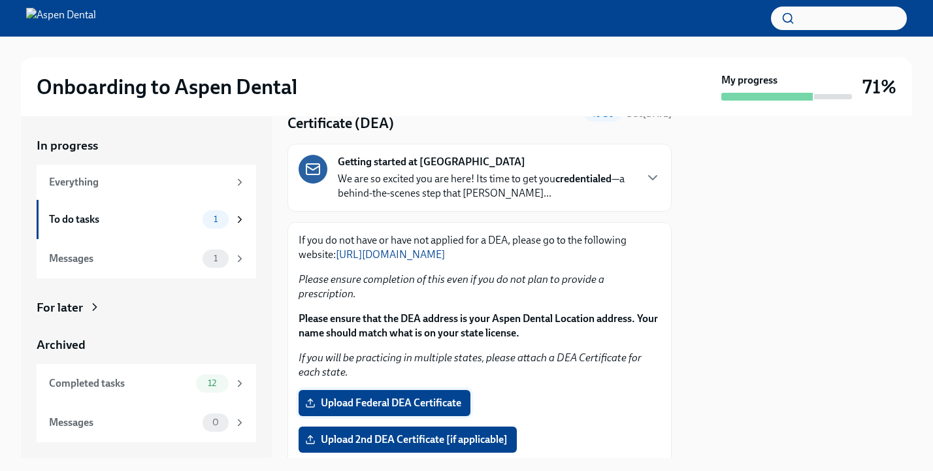
click at [416, 396] on span "Upload Federal DEA Certificate" at bounding box center [385, 402] width 154 height 13
click at [0, 0] on input "Upload Federal DEA Certificate" at bounding box center [0, 0] width 0 height 0
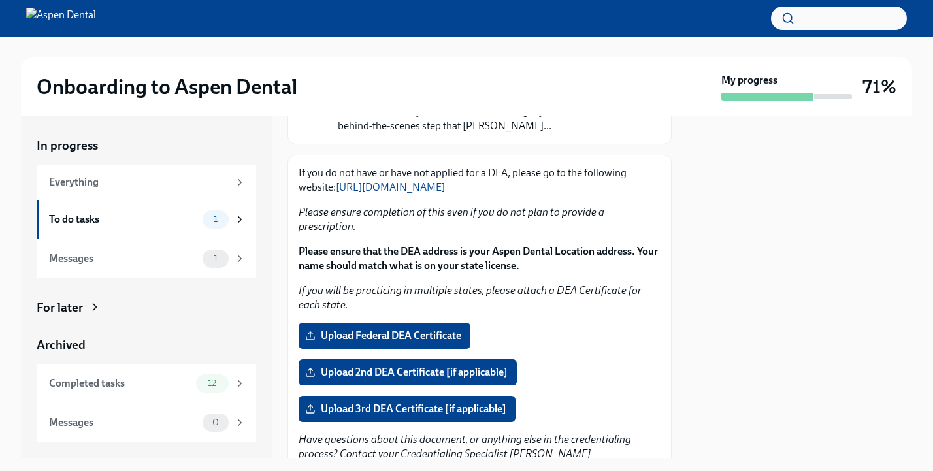
scroll to position [148, 0]
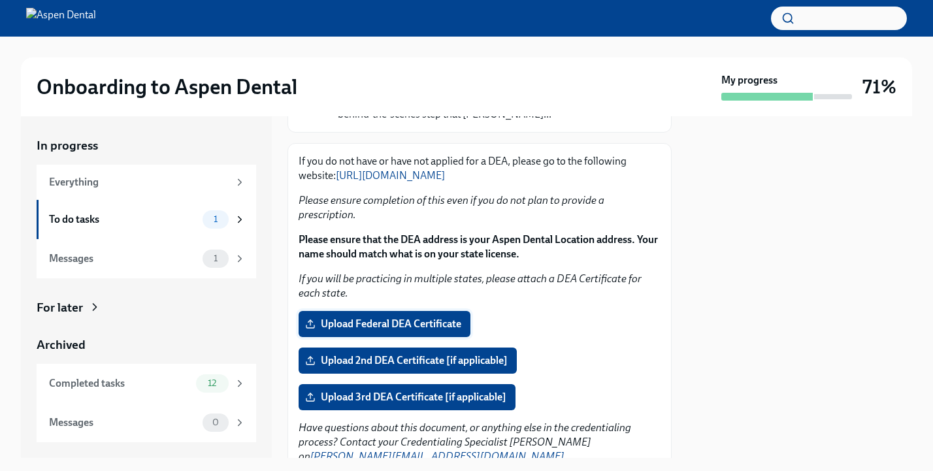
click at [415, 317] on span "Upload Federal DEA Certificate" at bounding box center [385, 323] width 154 height 13
click at [0, 0] on input "Upload Federal DEA Certificate" at bounding box center [0, 0] width 0 height 0
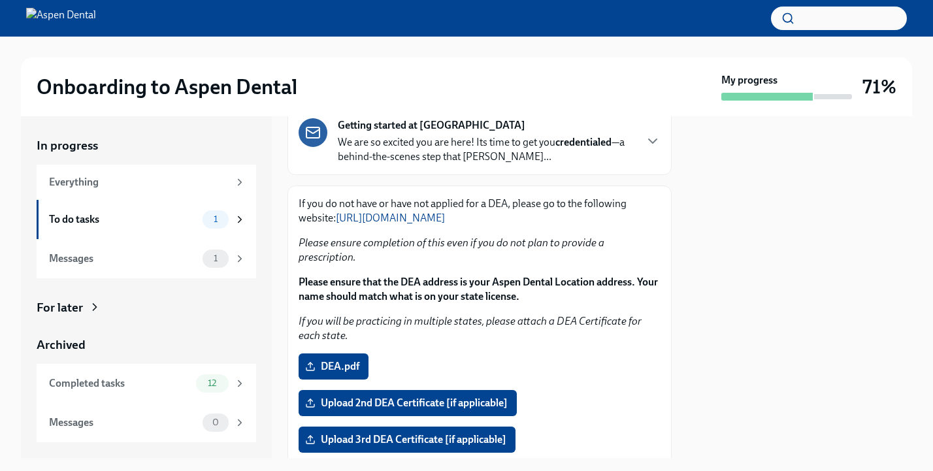
scroll to position [193, 0]
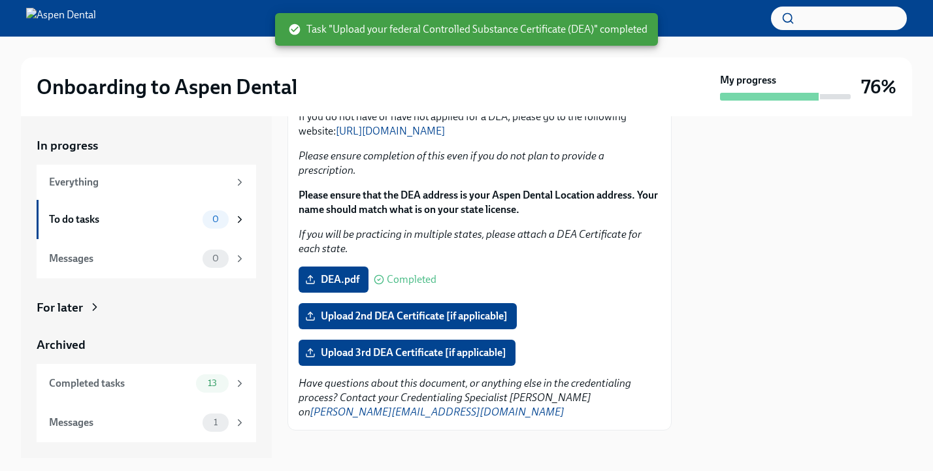
click at [80, 308] on div "For later" at bounding box center [60, 307] width 46 height 17
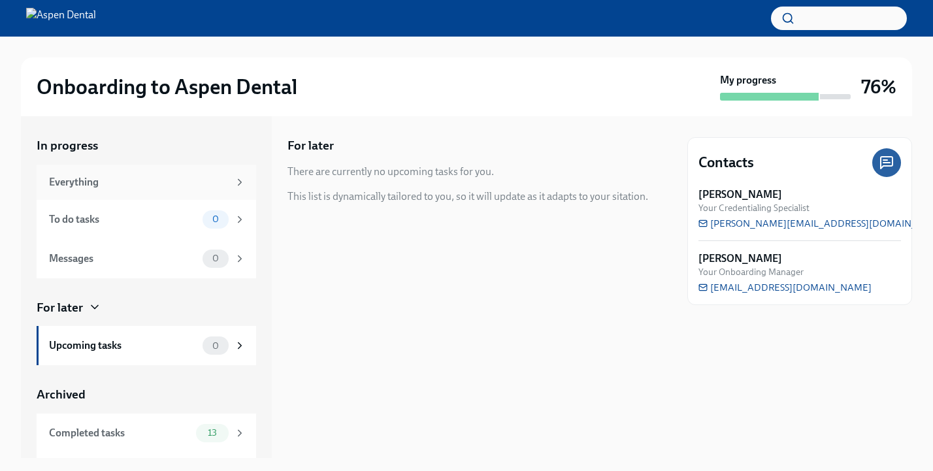
click at [127, 189] on div "Everything" at bounding box center [146, 182] width 219 height 35
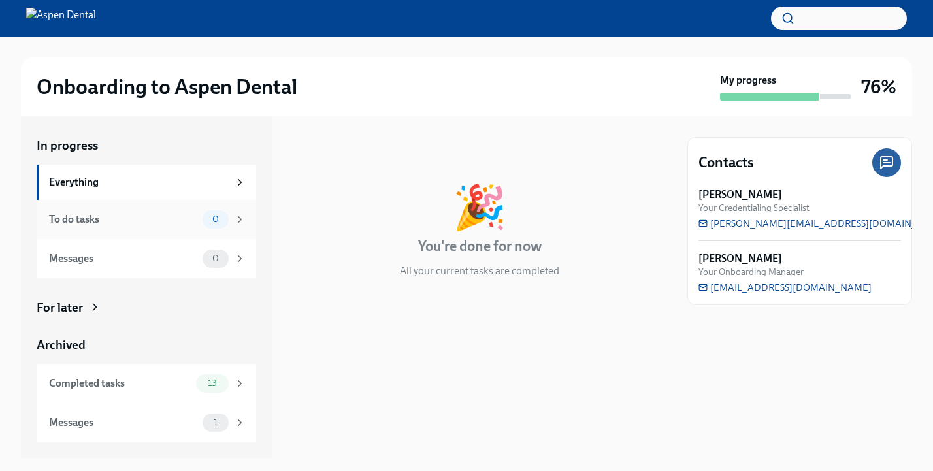
click at [118, 217] on div "To do tasks" at bounding box center [123, 219] width 148 height 14
click at [170, 225] on div "To do tasks" at bounding box center [123, 219] width 148 height 14
click at [173, 256] on div "Messages" at bounding box center [123, 258] width 148 height 14
